Goal: Task Accomplishment & Management: Use online tool/utility

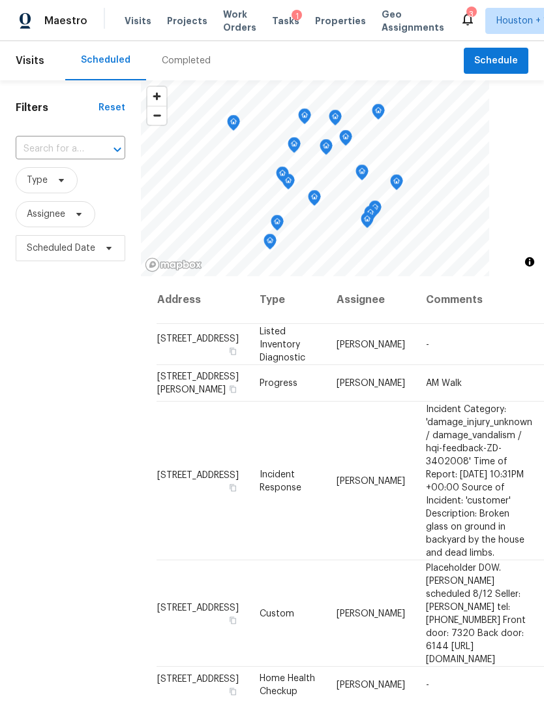
click at [174, 15] on span "Projects" at bounding box center [187, 20] width 40 height 13
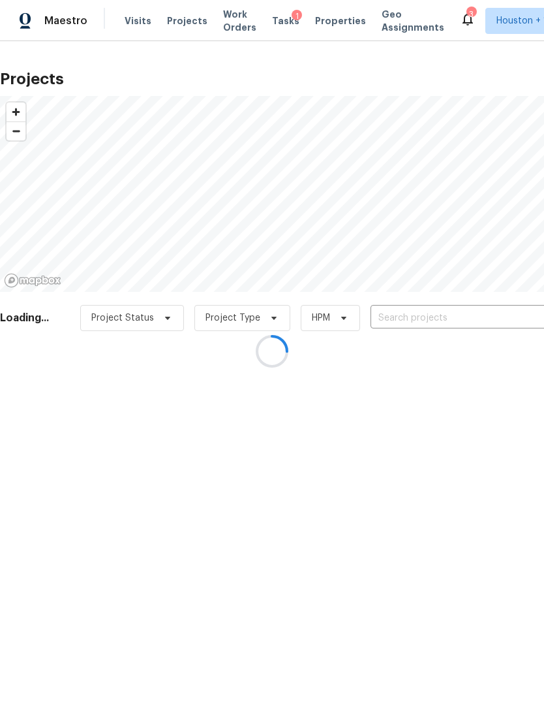
click at [497, 320] on div at bounding box center [272, 351] width 544 height 702
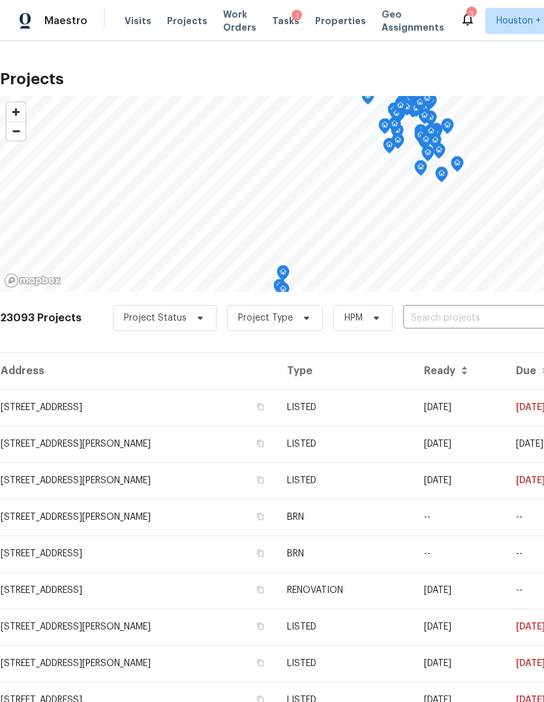
click at [496, 316] on input "text" at bounding box center [477, 318] width 149 height 20
type input "[PERSON_NAME]"
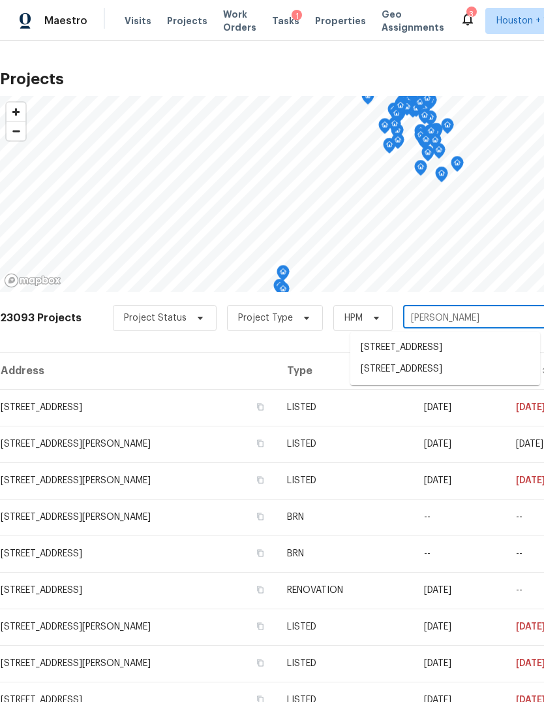
click at [508, 358] on li "[STREET_ADDRESS]" at bounding box center [445, 348] width 190 height 22
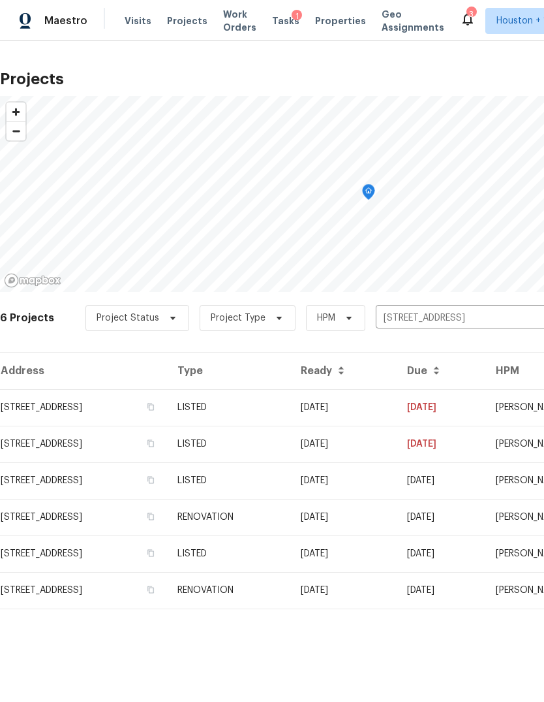
click at [397, 423] on td "[DATE]" at bounding box center [343, 407] width 106 height 37
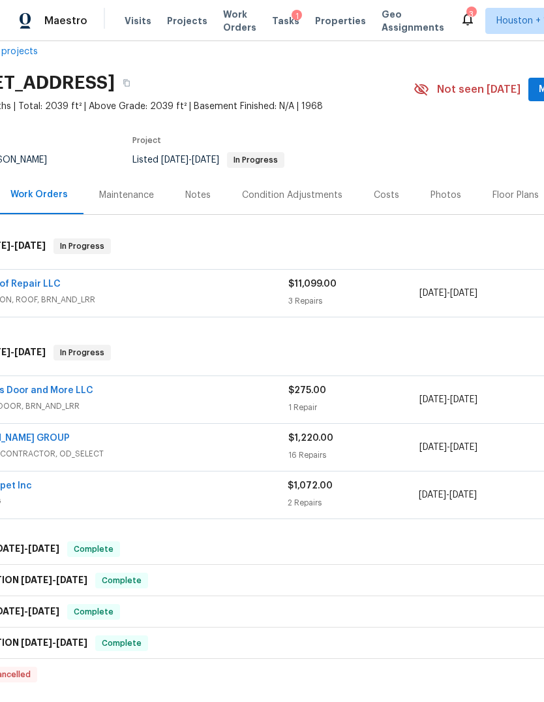
scroll to position [19, 9]
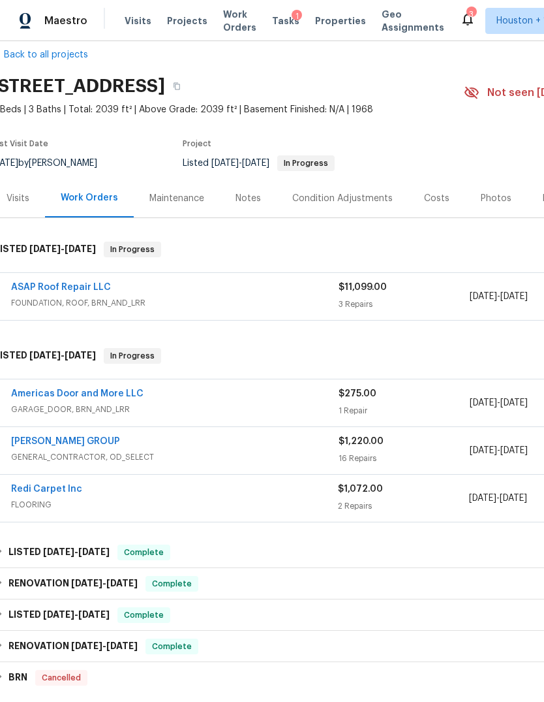
click at [35, 396] on link "Americas Door and More LLC" at bounding box center [77, 393] width 132 height 9
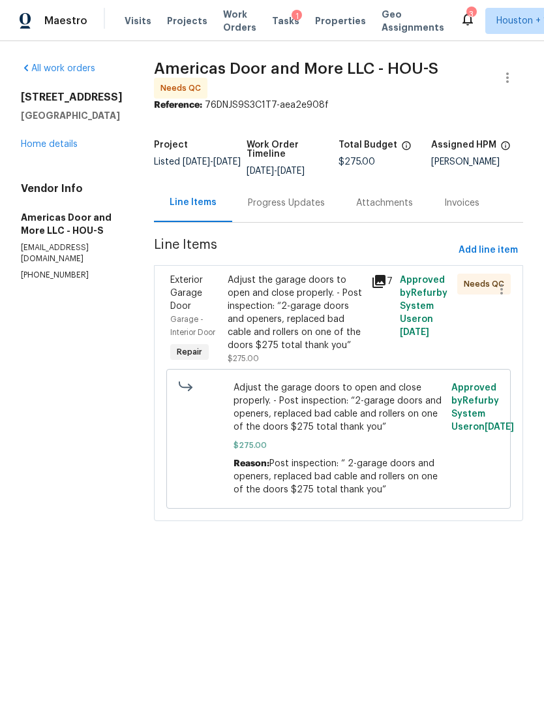
click at [331, 323] on div "Adjust the garage doors to open and close properly. - Post inspection: “2-garag…" at bounding box center [296, 312] width 136 height 78
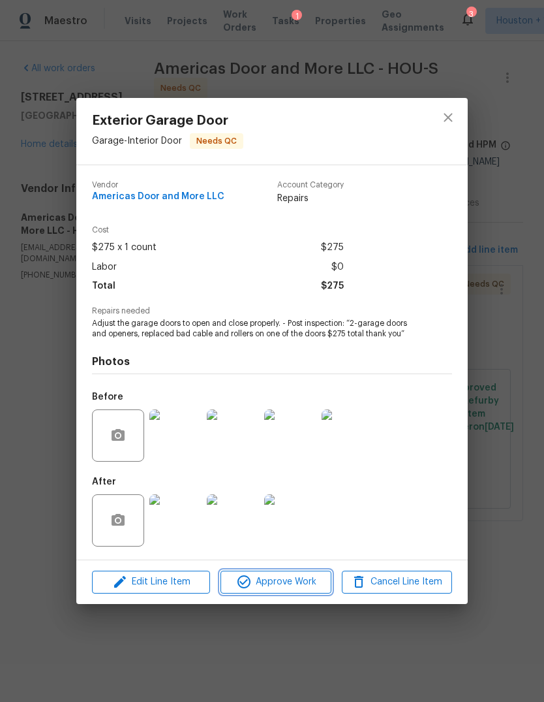
click at [313, 581] on span "Approve Work" at bounding box center [275, 582] width 102 height 16
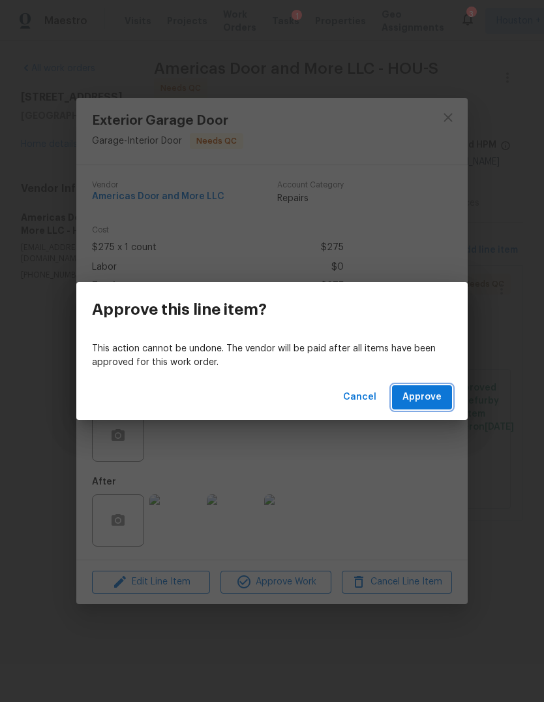
click at [438, 396] on span "Approve" at bounding box center [422, 397] width 39 height 16
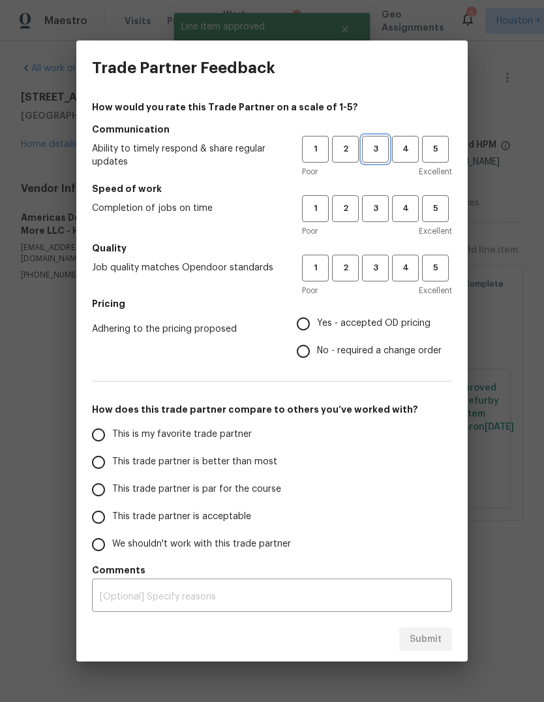
click at [373, 154] on span "3" at bounding box center [375, 149] width 24 height 15
click at [374, 213] on span "3" at bounding box center [375, 208] width 24 height 15
click at [377, 268] on span "3" at bounding box center [375, 267] width 24 height 15
click at [295, 315] on input "Yes - accepted OD pricing" at bounding box center [303, 323] width 27 height 27
radio input "true"
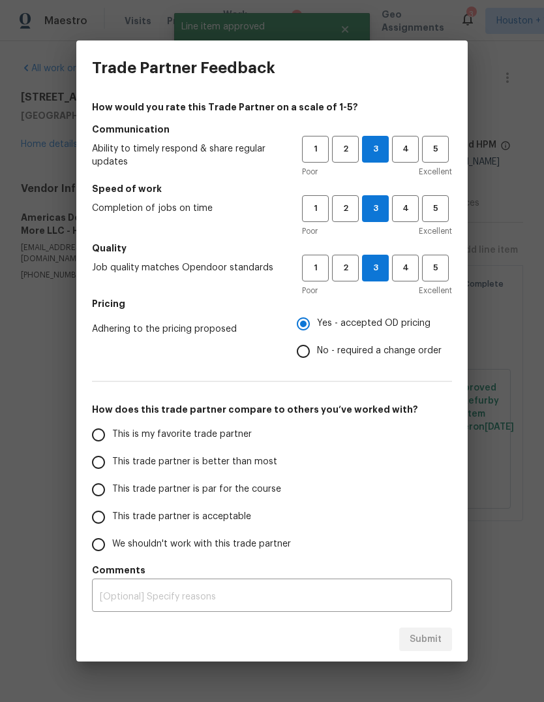
click at [102, 498] on input "This trade partner is par for the course" at bounding box center [98, 489] width 27 height 27
click at [446, 630] on button "Submit" at bounding box center [425, 639] width 53 height 24
radio input "true"
